Goal: Go to known website: Access a specific website the user already knows

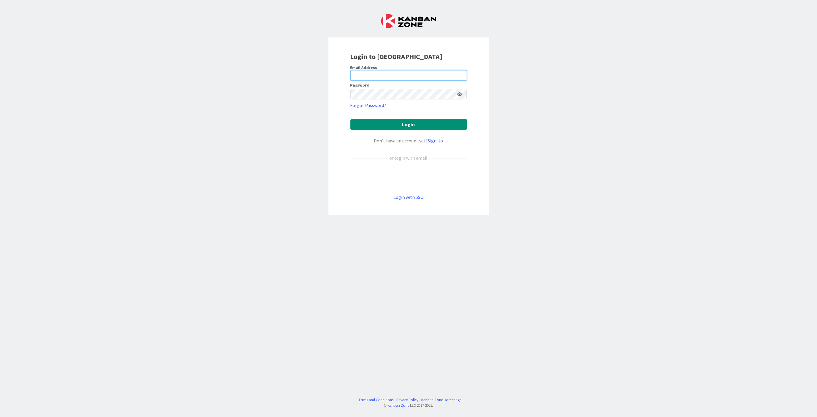
type input "[EMAIL_ADDRESS][DOMAIN_NAME]"
click at [410, 122] on button "Login" at bounding box center [408, 124] width 116 height 11
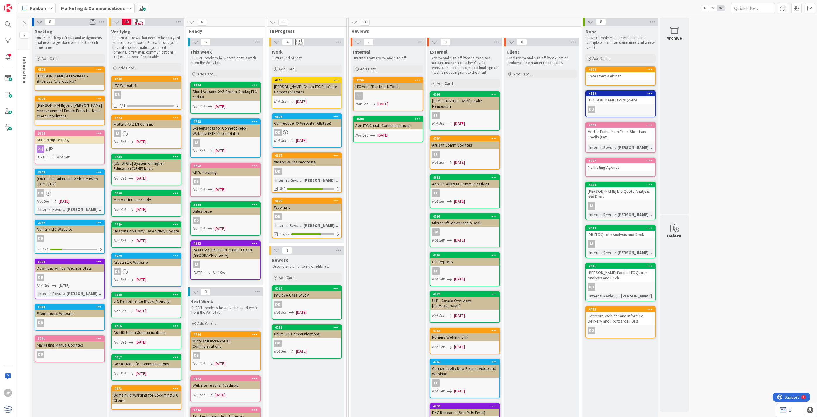
click at [100, 7] on b "Marketing & Communications" at bounding box center [93, 8] width 64 height 6
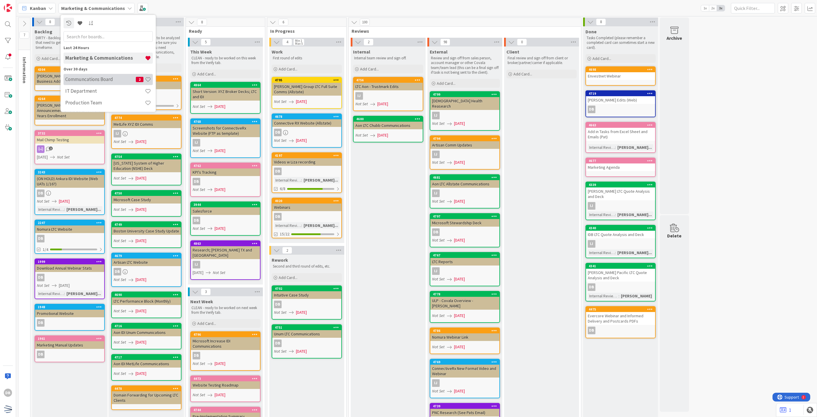
click at [90, 83] on div "Communcations Board 2" at bounding box center [107, 79] width 89 height 11
